Goal: Transaction & Acquisition: Purchase product/service

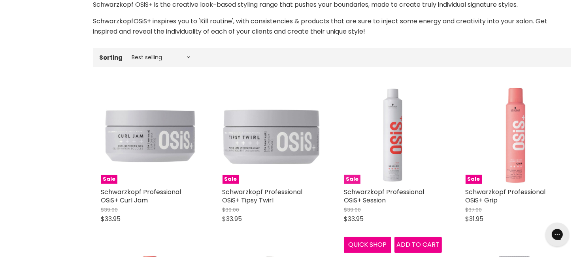
click at [387, 170] on img "Main content" at bounding box center [393, 135] width 98 height 98
